Goal: Task Accomplishment & Management: Use online tool/utility

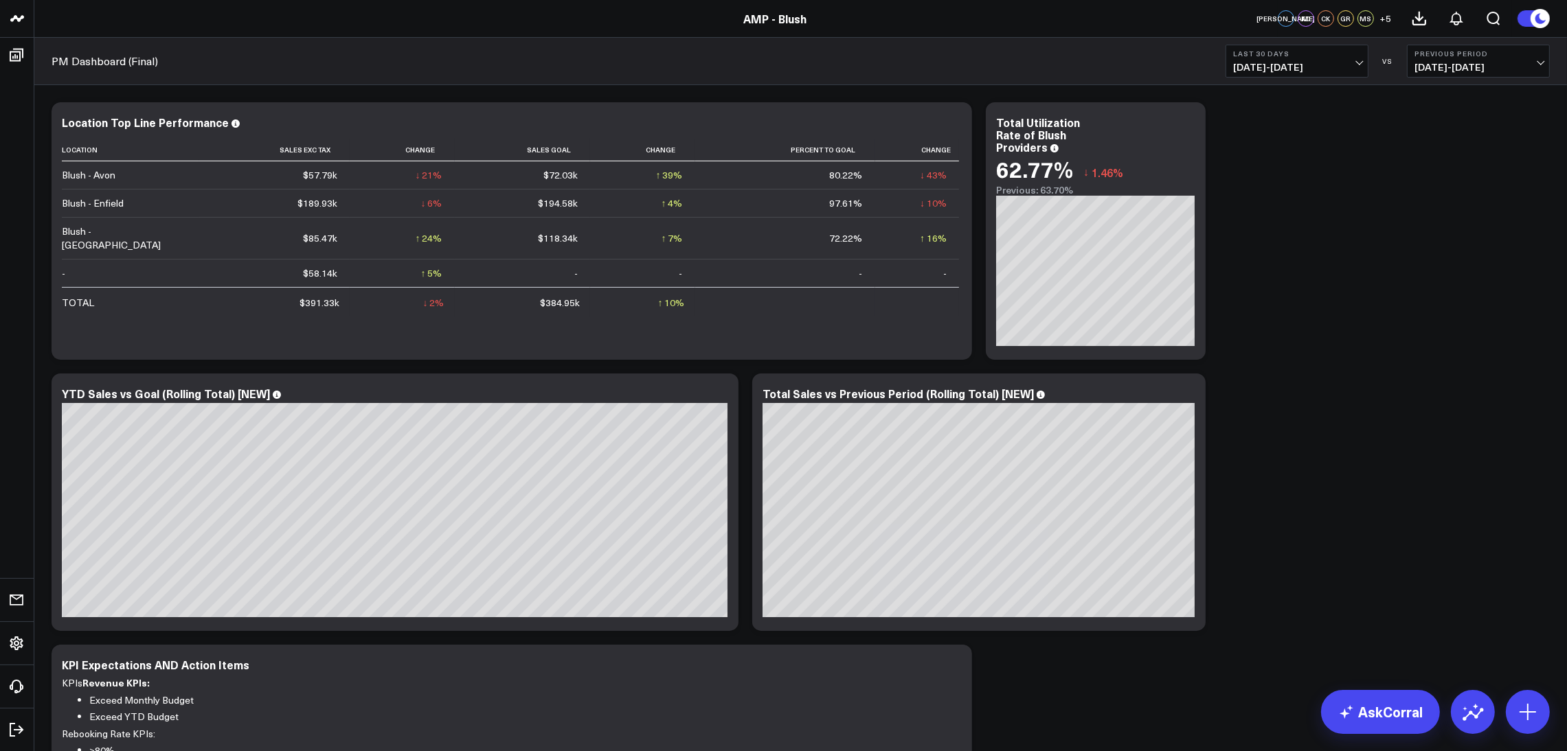
click at [1343, 62] on span "07/27/25 - 08/25/25" at bounding box center [1297, 67] width 128 height 11
click at [1291, 440] on link "Custom Dates" at bounding box center [1296, 439] width 141 height 26
select select "7"
select select "2025"
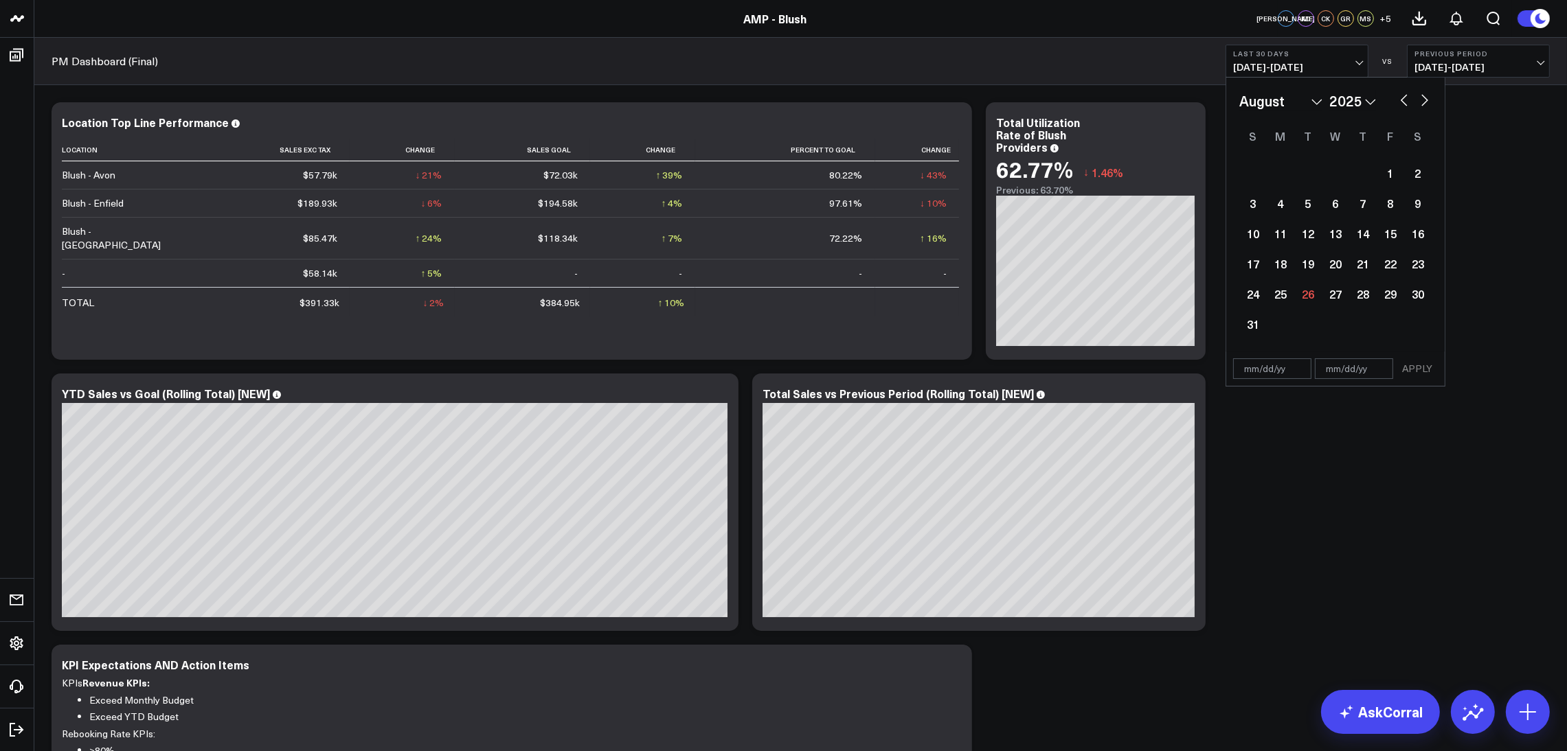
click at [1411, 104] on div "January February March April May June July August September October November De…" at bounding box center [1335, 101] width 192 height 21
click at [1406, 100] on button "button" at bounding box center [1404, 99] width 14 height 16
select select "6"
select select "2025"
click at [1314, 173] on div "1" at bounding box center [1307, 172] width 27 height 27
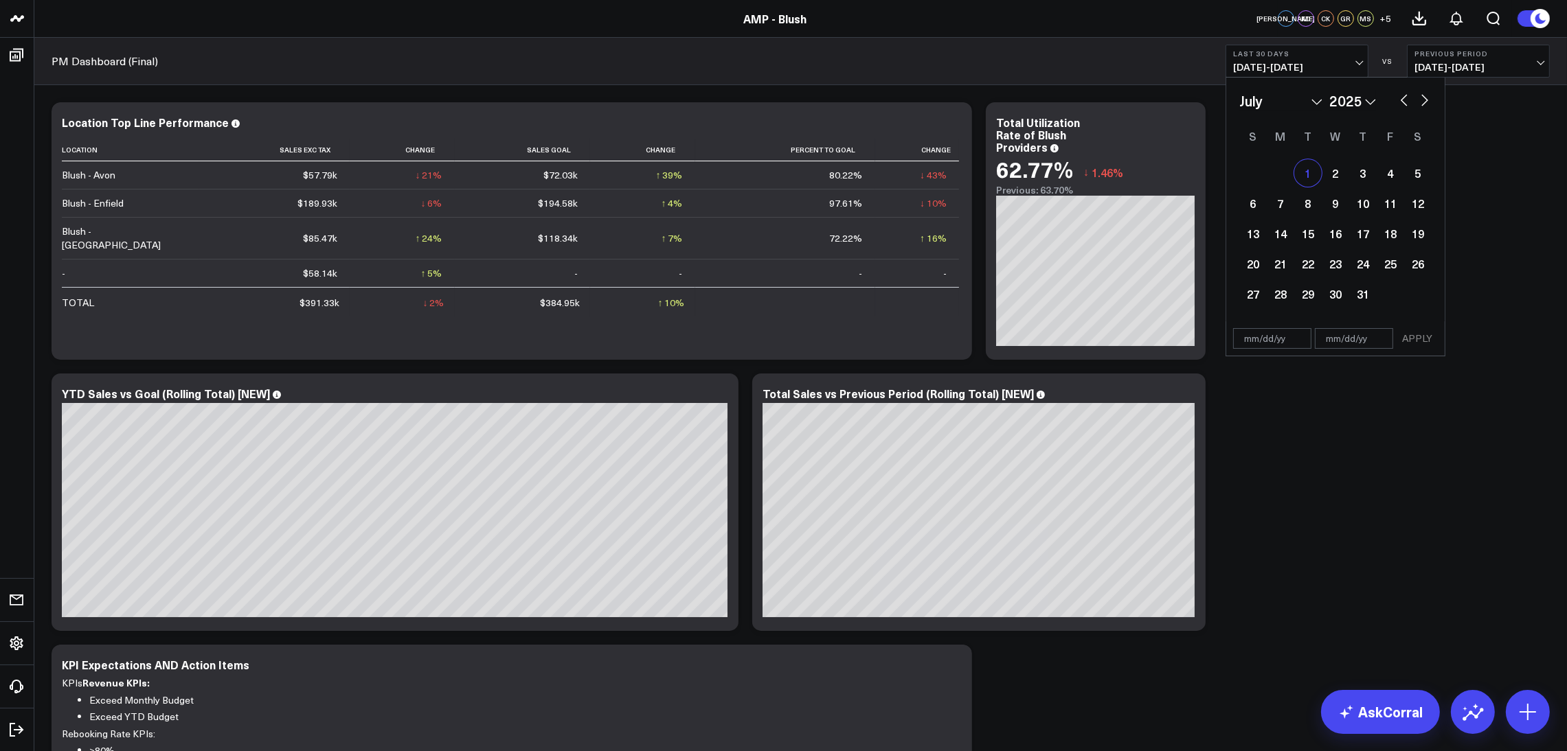
type input "07/01/25"
select select "6"
select select "2025"
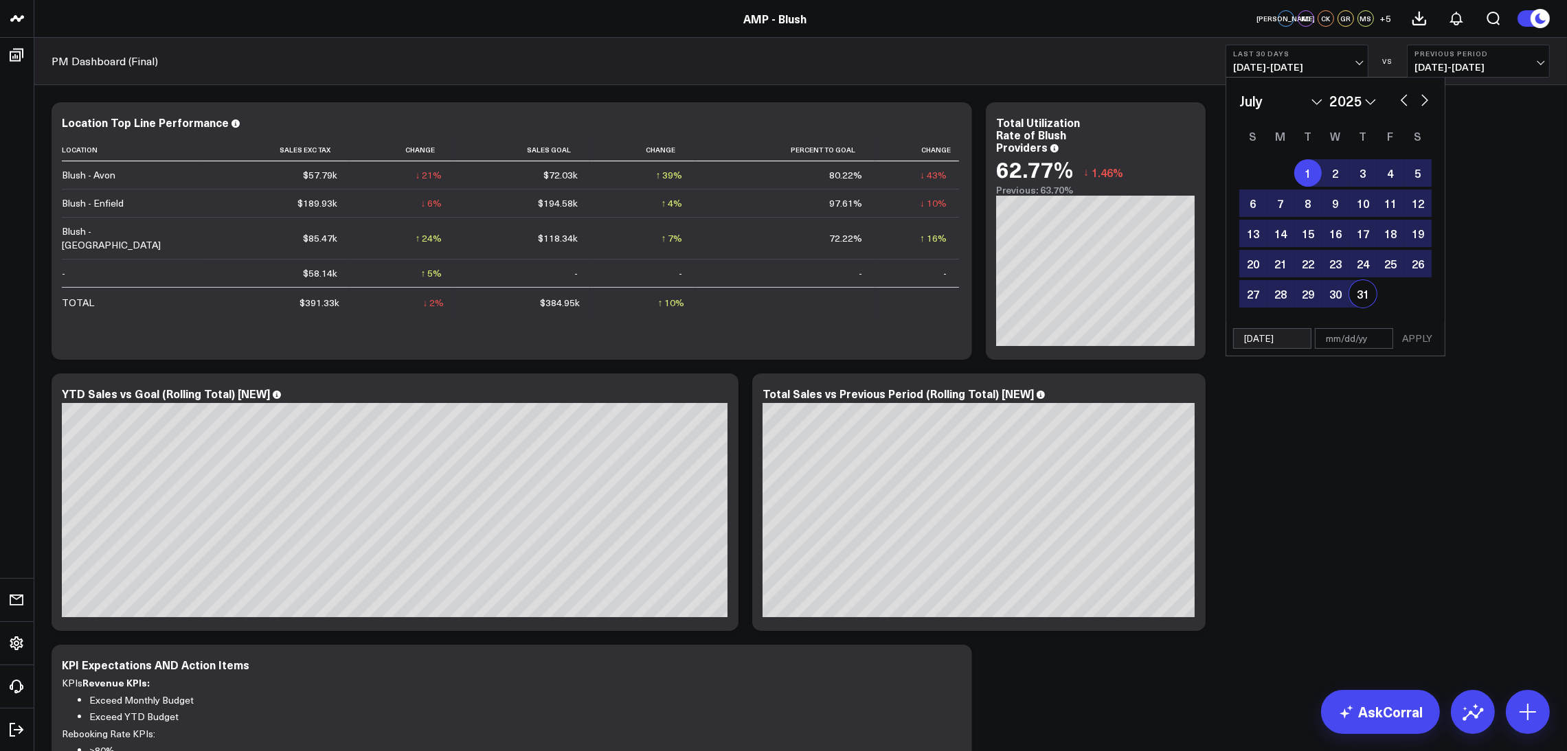
click at [1363, 293] on div "31" at bounding box center [1362, 293] width 27 height 27
type input "[DATE]"
select select "6"
select select "2025"
click at [1411, 335] on button "APPLY" at bounding box center [1416, 338] width 41 height 21
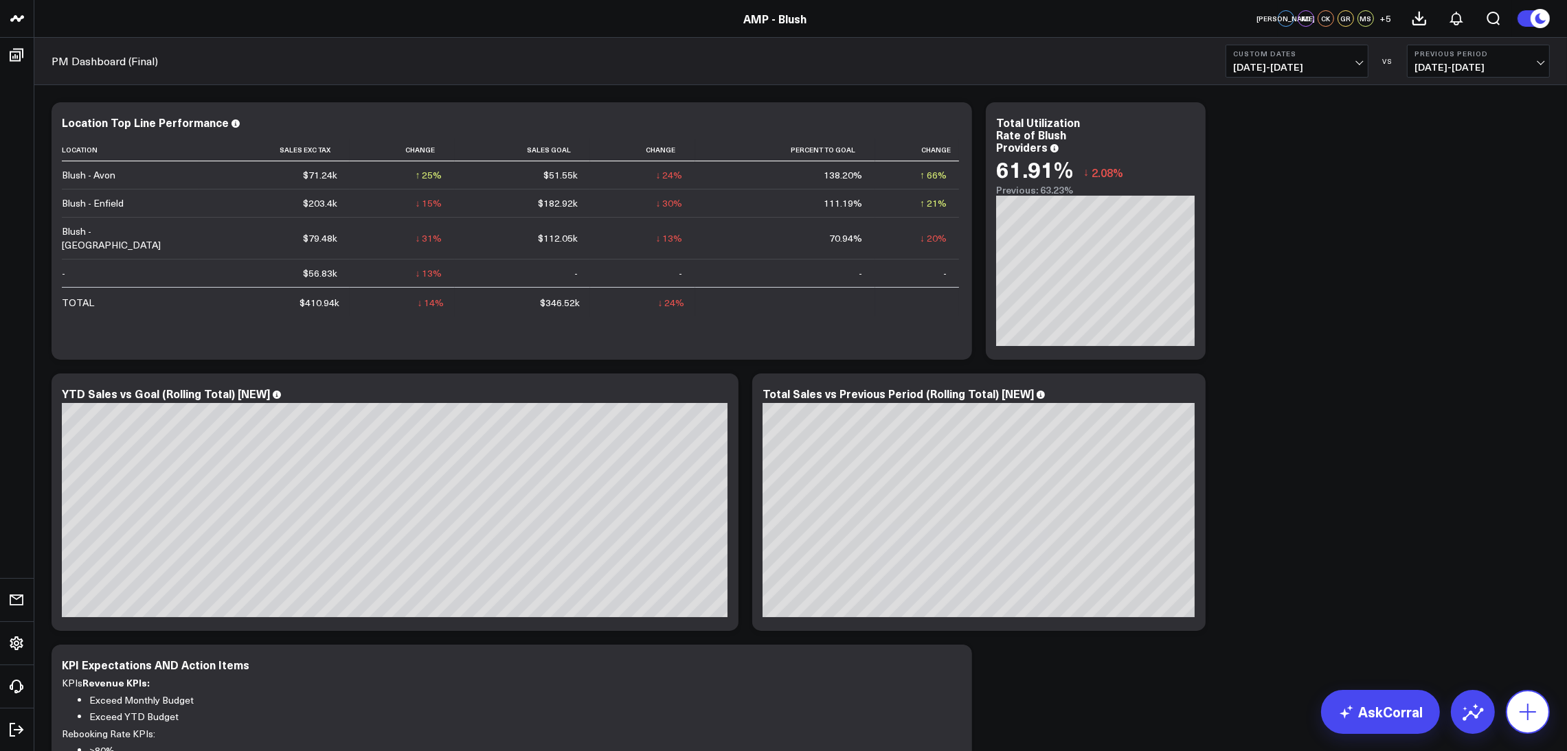
click at [1538, 701] on icon at bounding box center [1528, 712] width 22 height 22
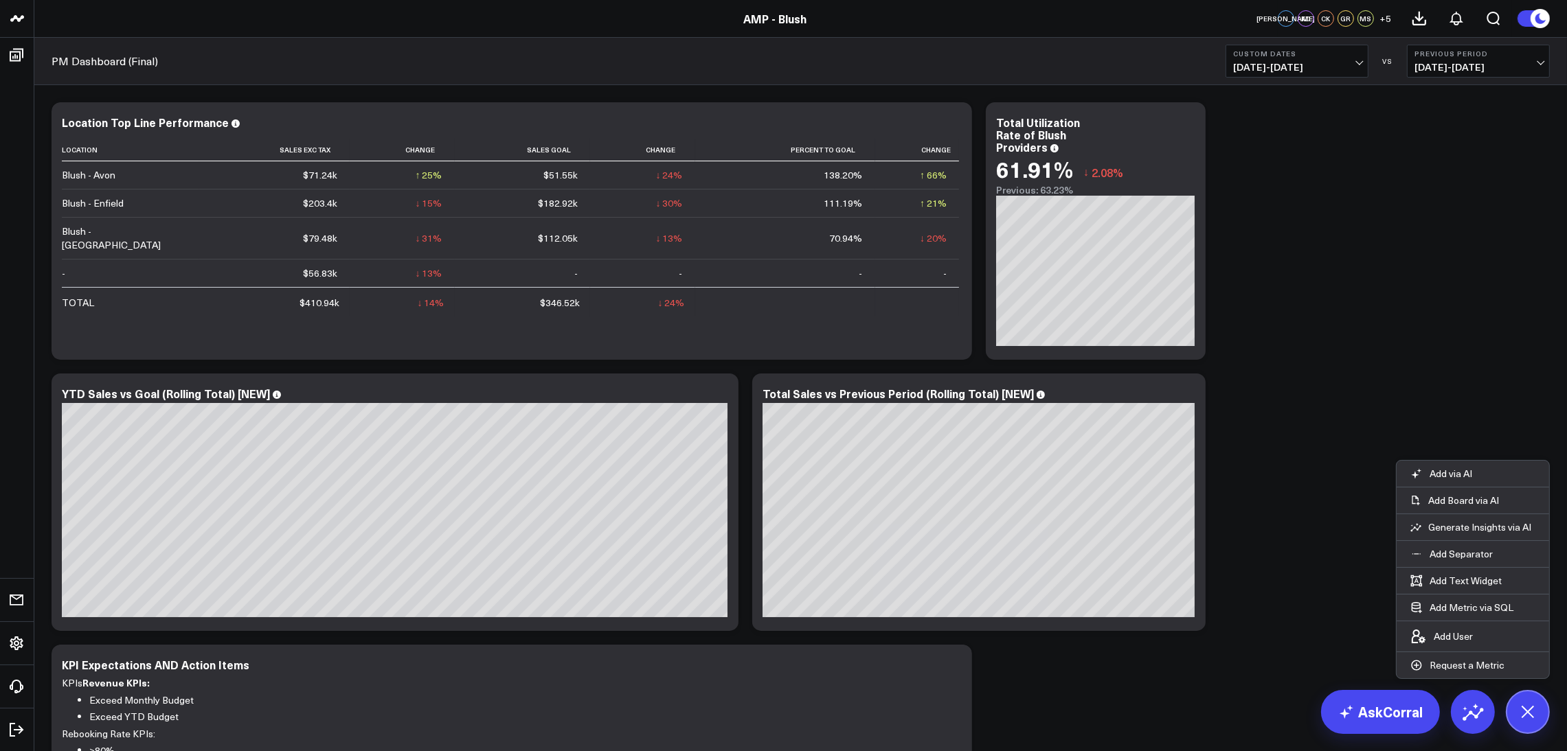
click at [1528, 719] on icon at bounding box center [1527, 711] width 31 height 31
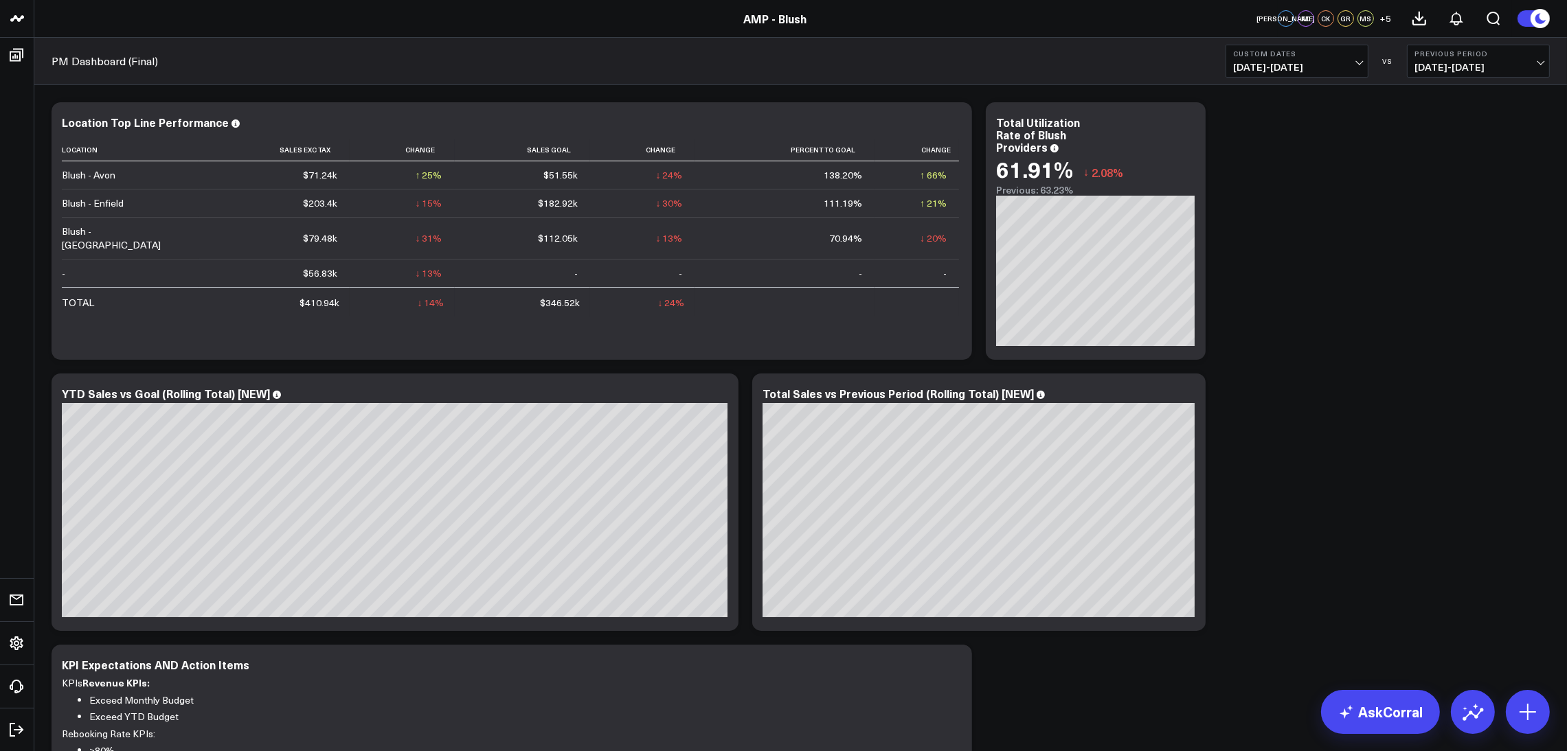
click at [1353, 60] on button "Custom Dates 07/01/25 - 07/31/25" at bounding box center [1296, 61] width 143 height 33
click at [1299, 442] on link "Custom Dates" at bounding box center [1296, 439] width 141 height 26
select select "7"
select select "2025"
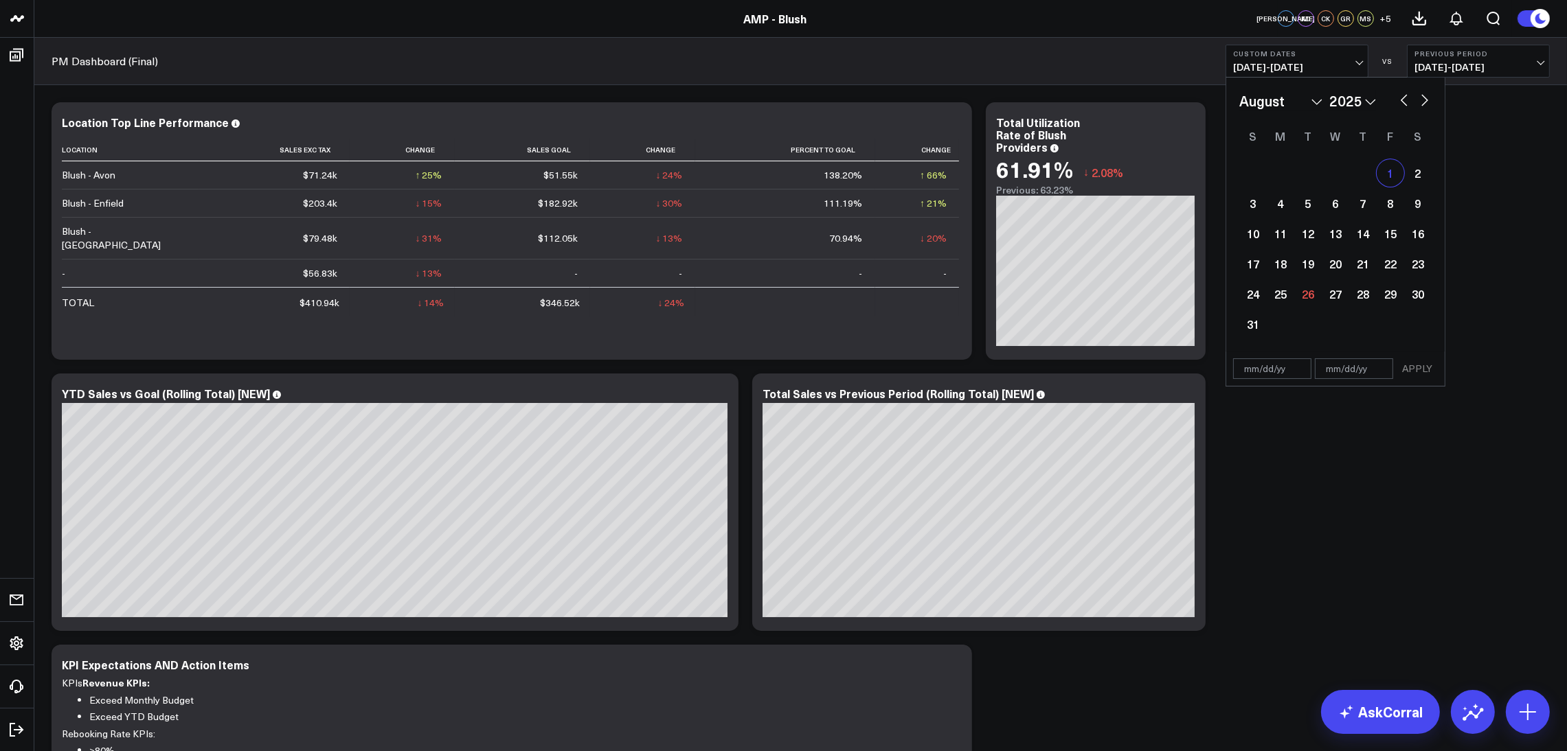
click at [1395, 181] on div "1" at bounding box center [1389, 172] width 27 height 27
type input "[DATE]"
select select "7"
select select "2025"
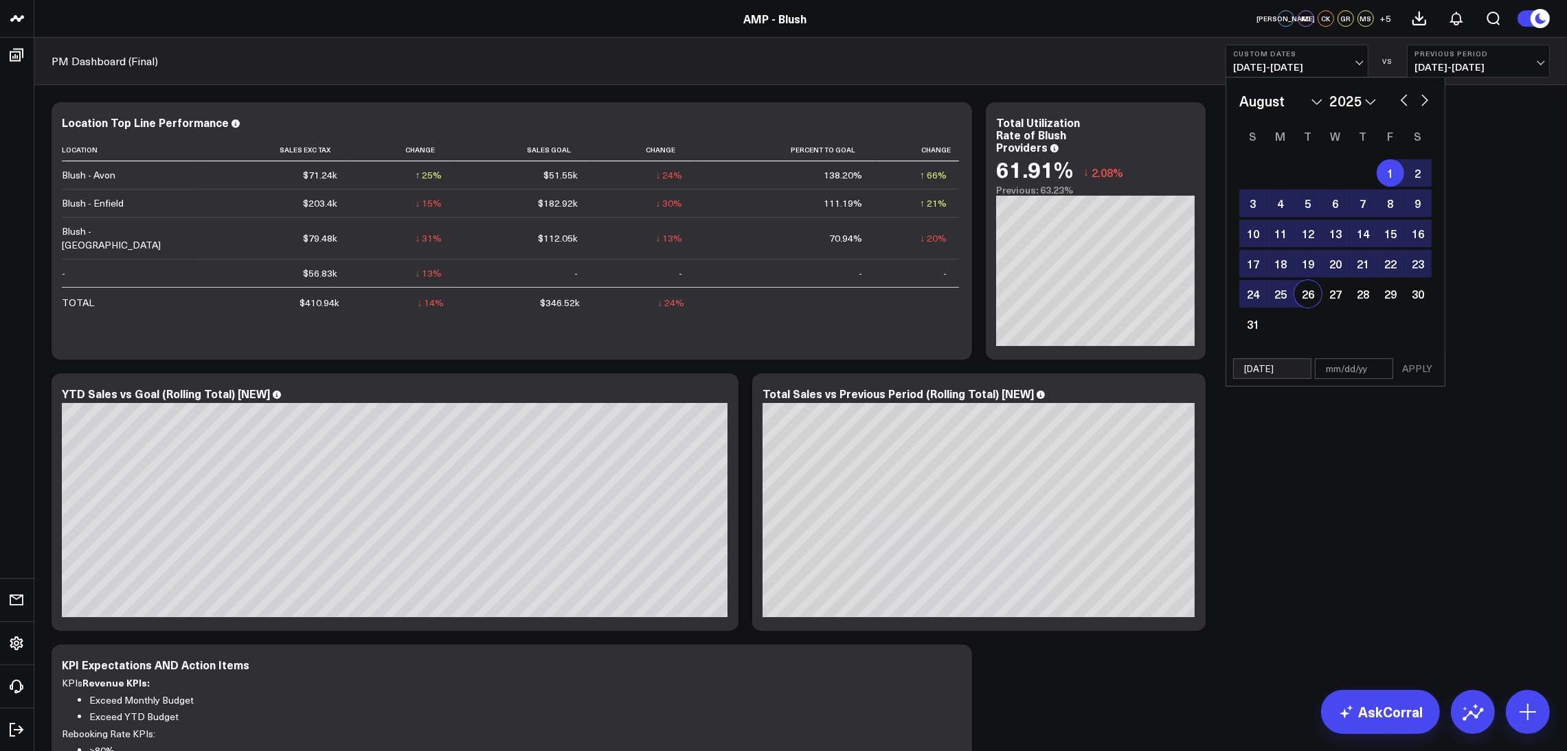
click at [1303, 289] on div "26" at bounding box center [1307, 293] width 27 height 27
type input "[DATE]"
select select "7"
select select "2025"
click at [1431, 371] on button "APPLY" at bounding box center [1416, 369] width 41 height 21
